Goal: Find specific page/section: Find specific page/section

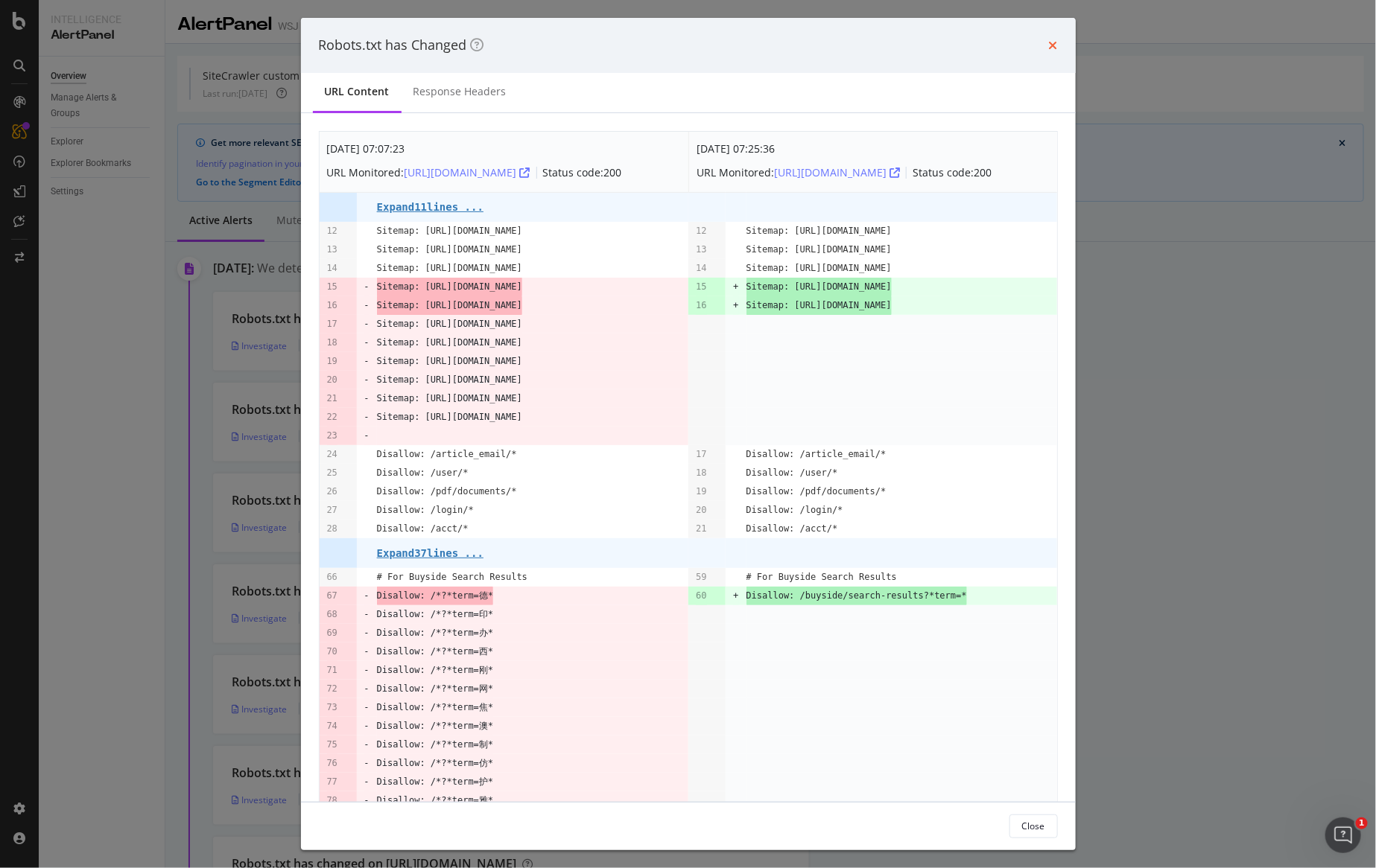
click at [1049, 48] on icon "times" at bounding box center [1052, 46] width 9 height 12
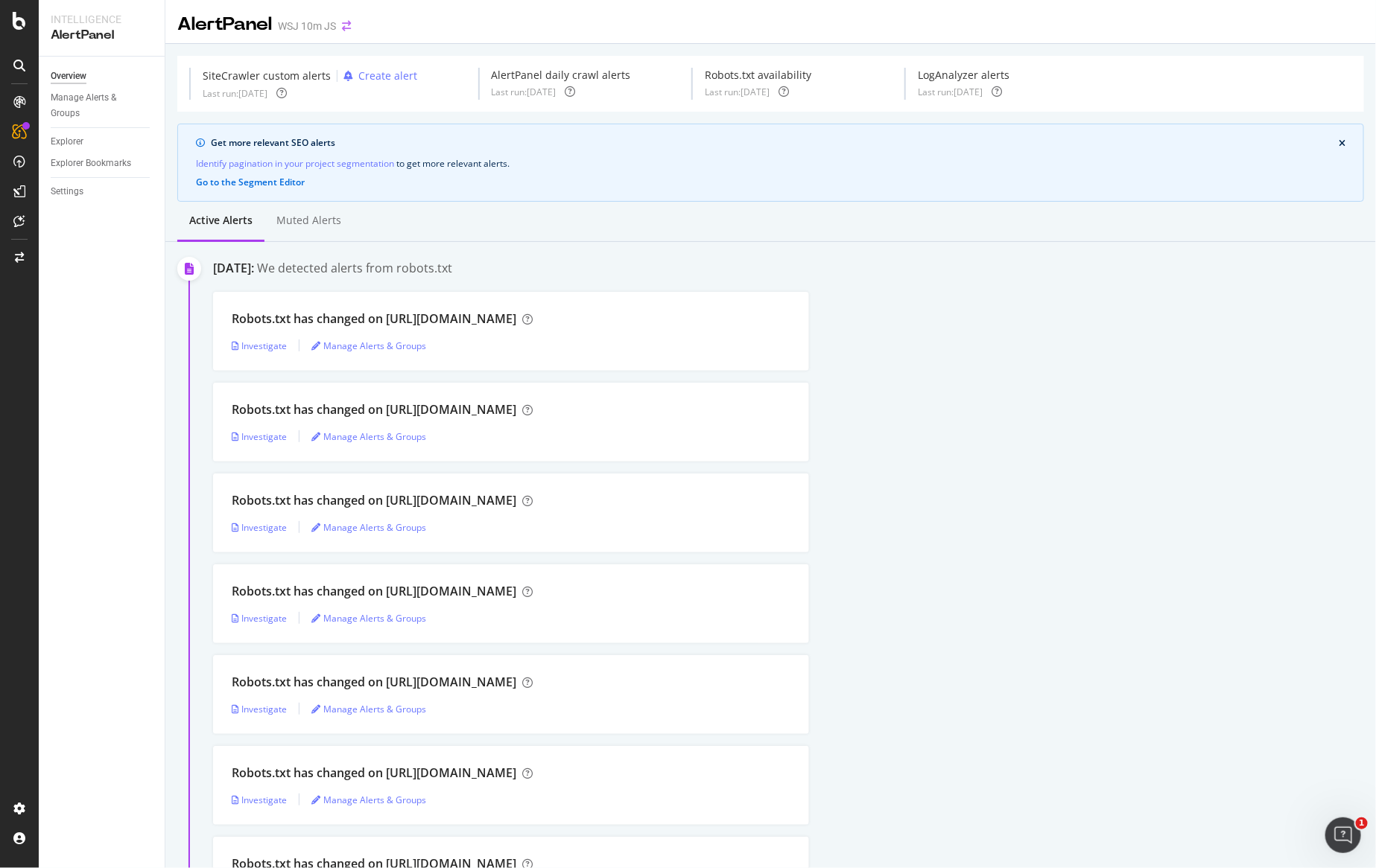
click at [344, 30] on icon "arrow-right-arrow-left" at bounding box center [346, 26] width 9 height 10
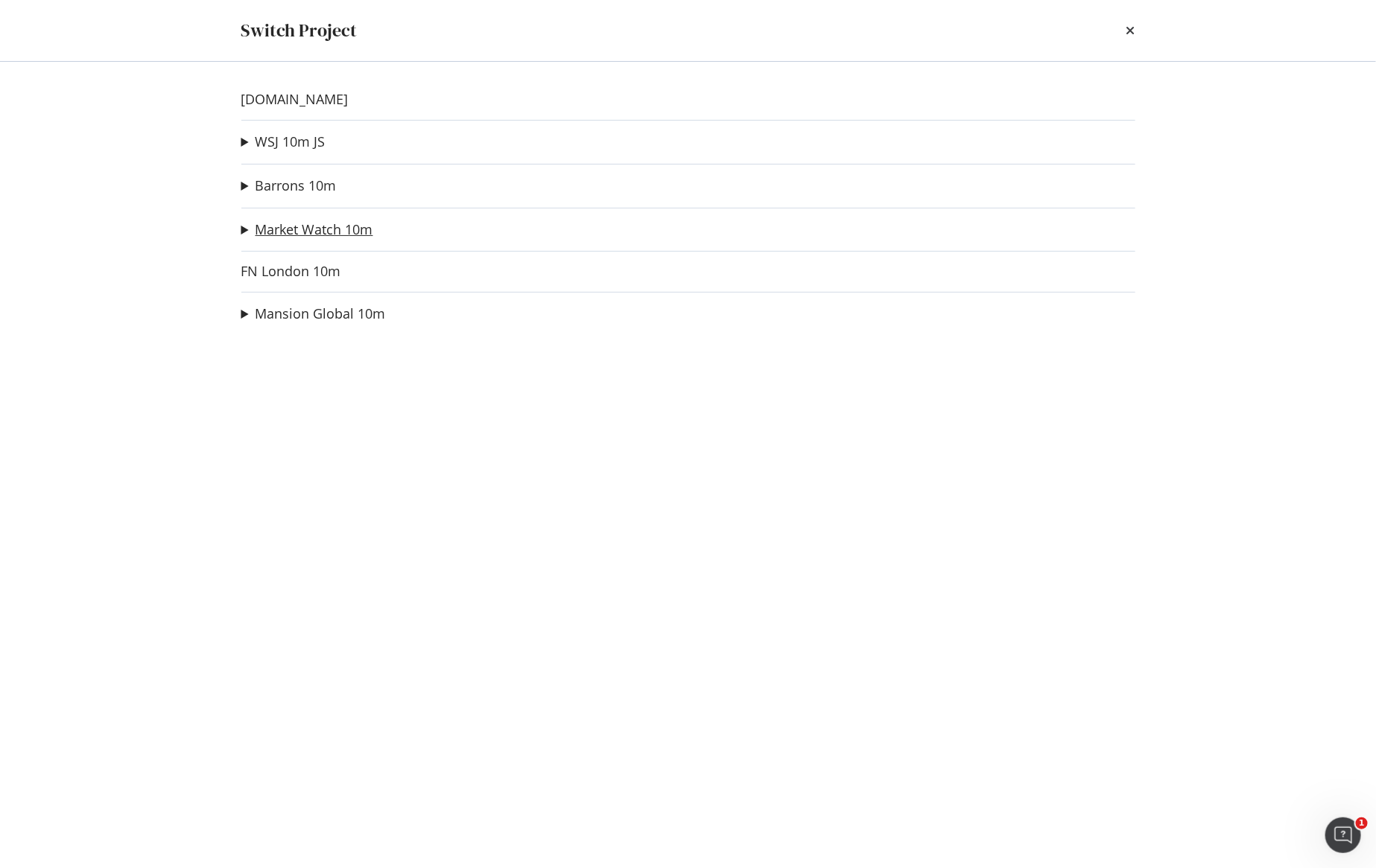
click at [277, 227] on link "Market Watch 10m" at bounding box center [315, 230] width 118 height 16
